Goal: Use online tool/utility: Use online tool/utility

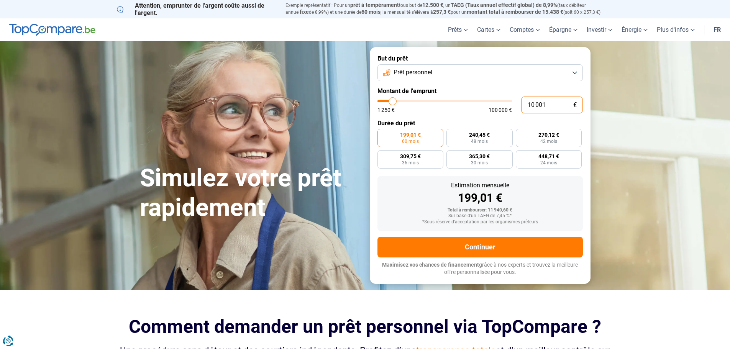
click at [542, 104] on input "10 001" at bounding box center [552, 105] width 62 height 17
type input "2"
type input "1250"
type input "20"
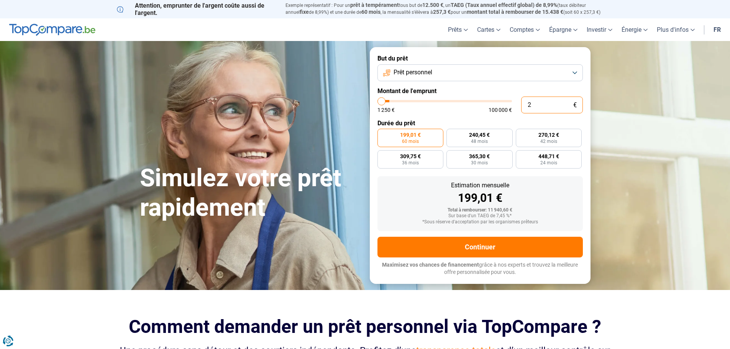
type input "1250"
type input "200"
type input "1250"
type input "2 000"
type input "2000"
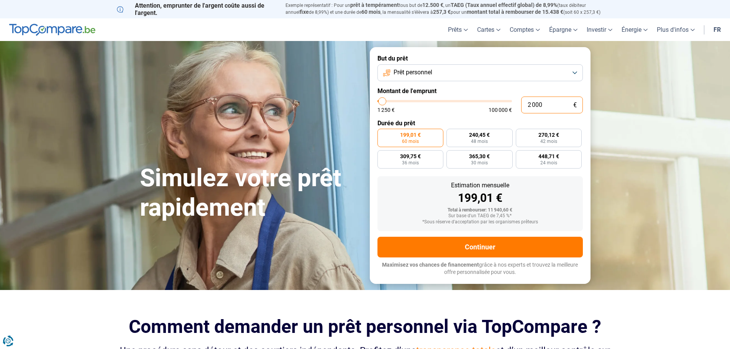
type input "20 000"
type input "20000"
radio input "false"
type input "20 000"
click at [468, 121] on label "Durée du prêt" at bounding box center [479, 122] width 205 height 7
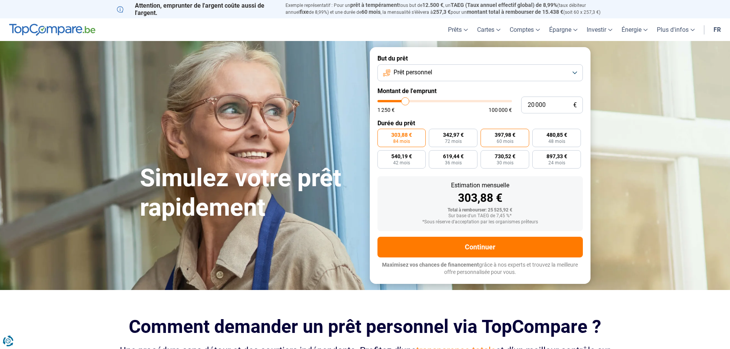
click at [495, 137] on span "397,98 €" at bounding box center [504, 134] width 21 height 5
click at [485, 134] on input "397,98 € 60 mois" at bounding box center [482, 131] width 5 height 5
radio input "true"
click at [449, 73] on button "Prêt personnel" at bounding box center [479, 72] width 205 height 17
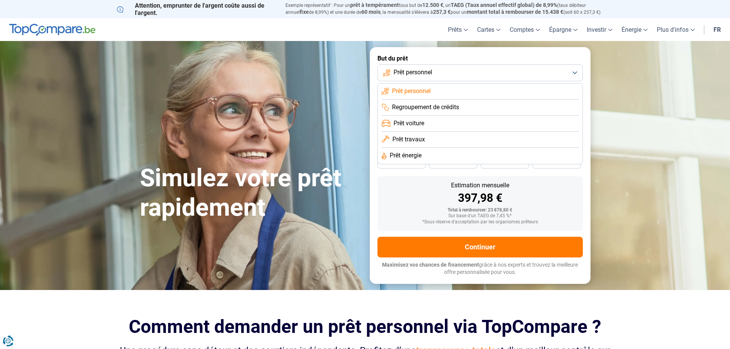
click at [444, 132] on li "Prêt voiture" at bounding box center [479, 140] width 197 height 16
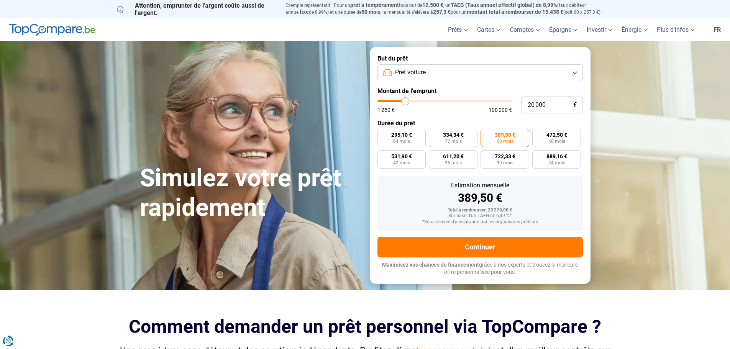
click at [473, 120] on label "Durée du prêt" at bounding box center [479, 122] width 205 height 7
click at [546, 108] on input "20 000" at bounding box center [552, 105] width 62 height 17
type input "2"
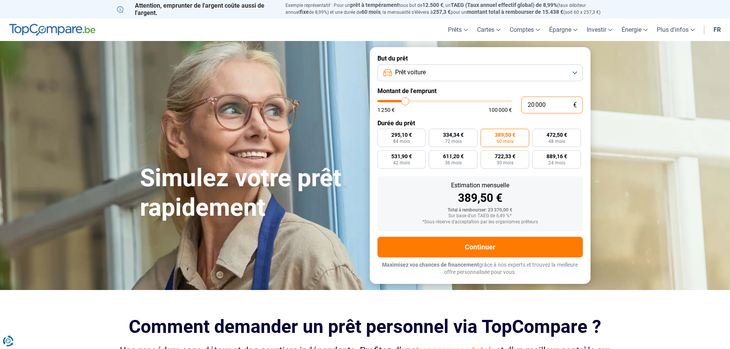
type input "1250"
type input "22"
type input "1250"
type input "220"
type input "1250"
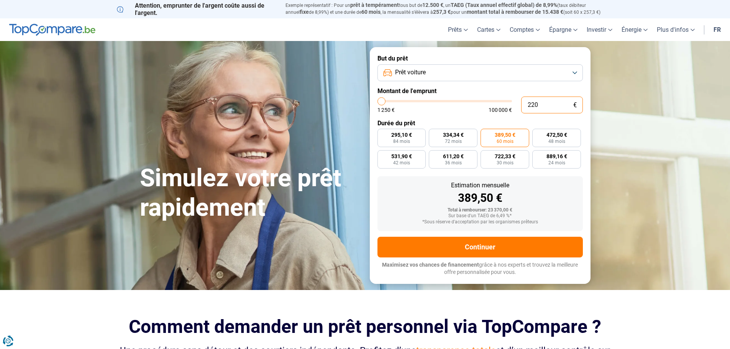
type input "2 200"
type input "2250"
type input "22 000"
type input "22000"
type input "22 000"
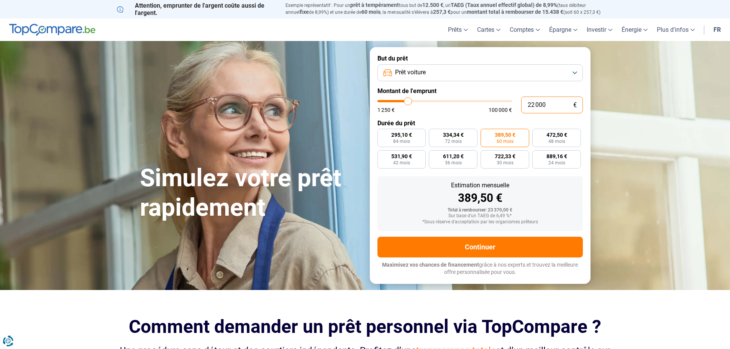
radio input "false"
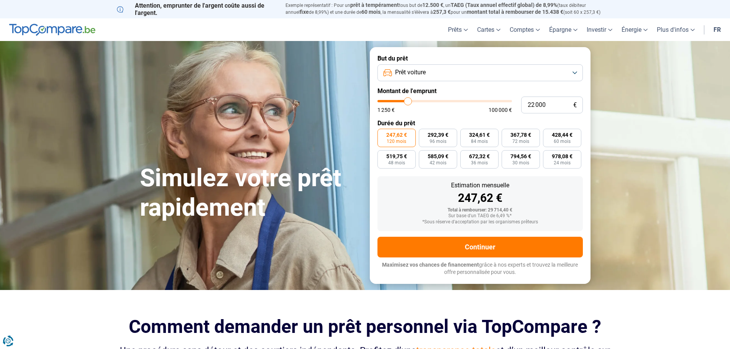
click at [486, 115] on form "But du prêt Prêt voiture Montant de l'emprunt 22 000 € 1 250 € 100 000 € Durée …" at bounding box center [480, 165] width 221 height 236
click at [549, 105] on input "22 000" at bounding box center [552, 105] width 62 height 17
type input "2"
type input "1250"
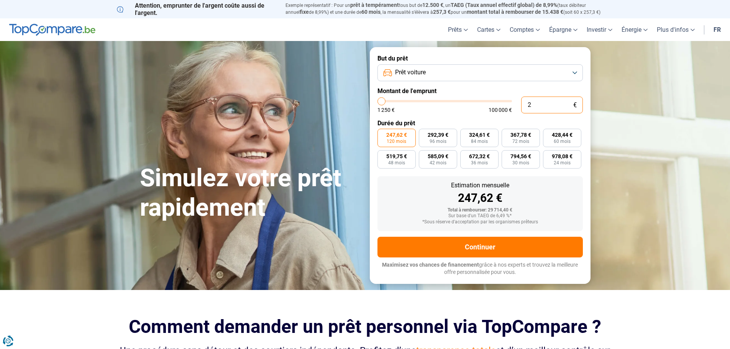
type input "20"
type input "1250"
type input "200"
type input "1250"
type input "2 000"
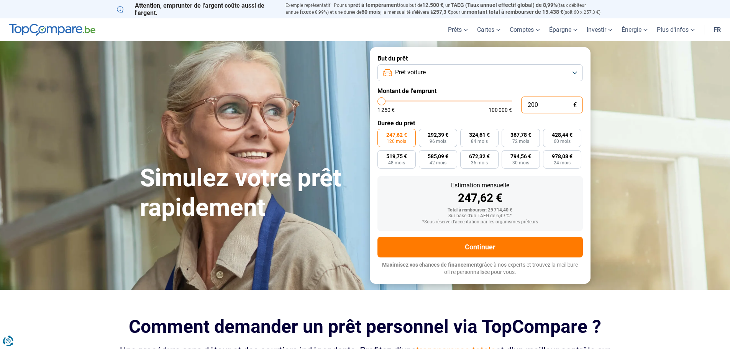
type input "2000"
type input "20 000"
type input "20000"
type input "20 000"
radio input "true"
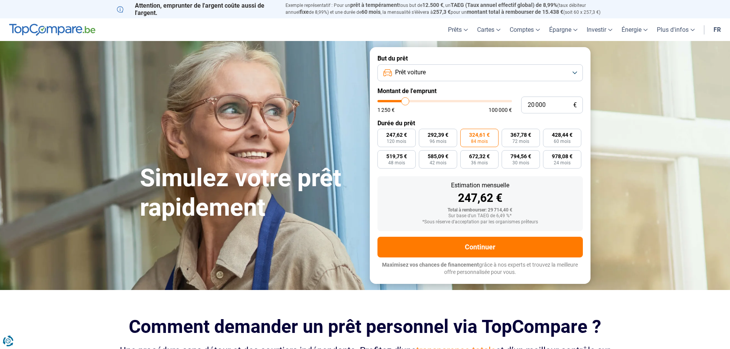
click at [468, 113] on div "20 000 € 1 250 € 100 000 €" at bounding box center [479, 105] width 205 height 17
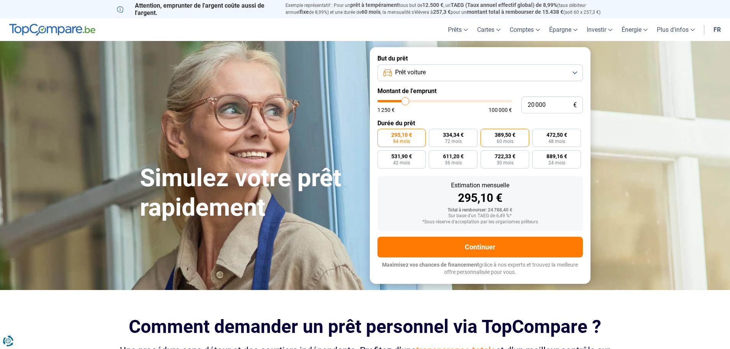
click at [495, 139] on label "389,50 € 60 mois" at bounding box center [504, 138] width 49 height 18
click at [485, 134] on input "389,50 € 60 mois" at bounding box center [482, 131] width 5 height 5
radio input "true"
